Goal: Information Seeking & Learning: Learn about a topic

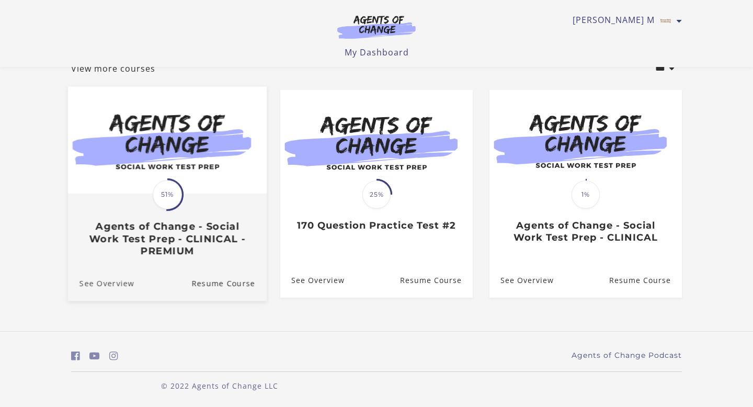
click at [105, 287] on link "See Overview" at bounding box center [101, 283] width 66 height 35
click at [181, 238] on h3 "Agents of Change - Social Work Test Prep - CLINICAL - PREMIUM" at bounding box center [168, 239] width 176 height 37
